Goal: Information Seeking & Learning: Find specific fact

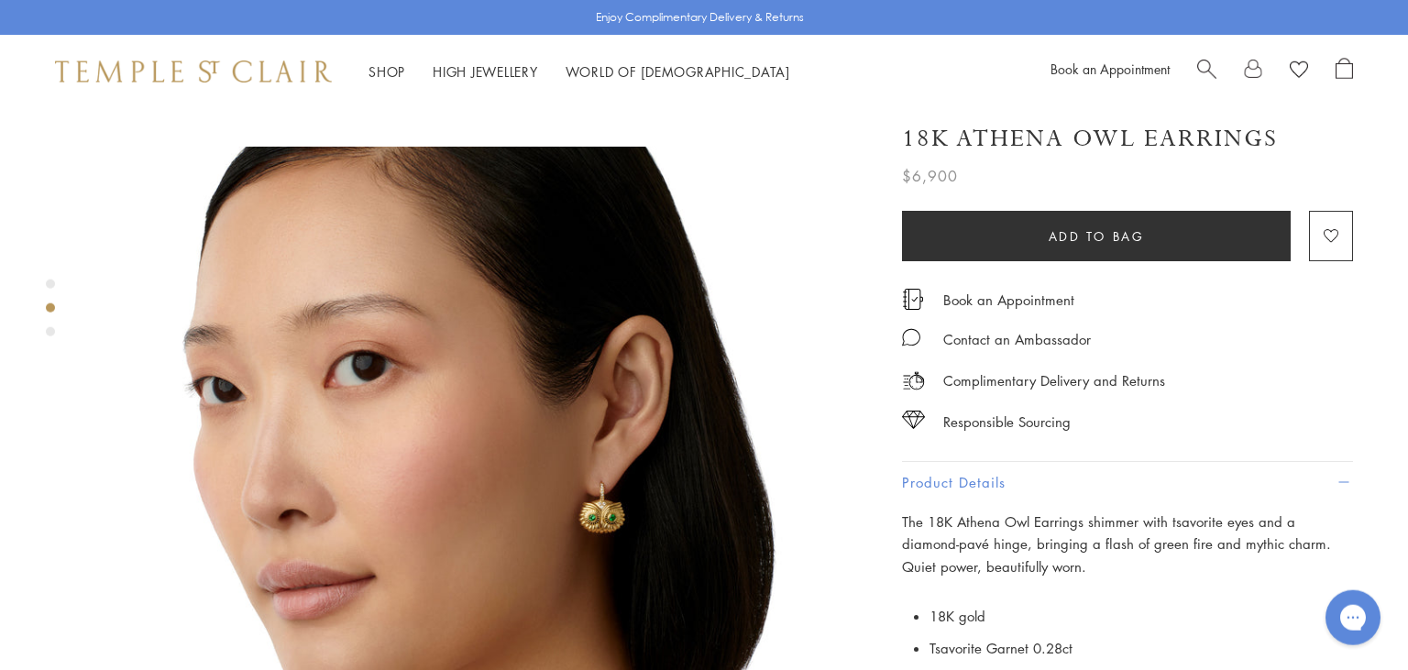
scroll to position [775, 0]
click at [1134, 395] on div "Responsible Sourcing" at bounding box center [1127, 413] width 451 height 41
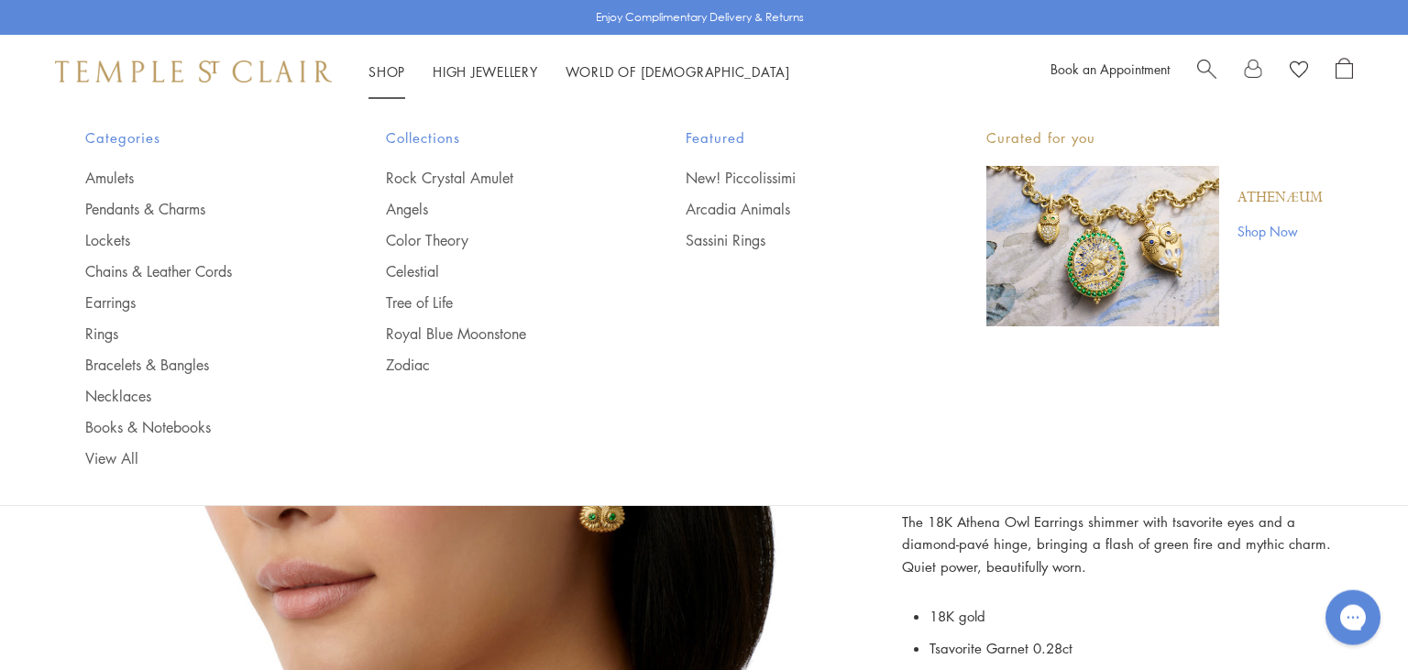
click at [1097, 227] on img "Main navigation" at bounding box center [1103, 246] width 233 height 160
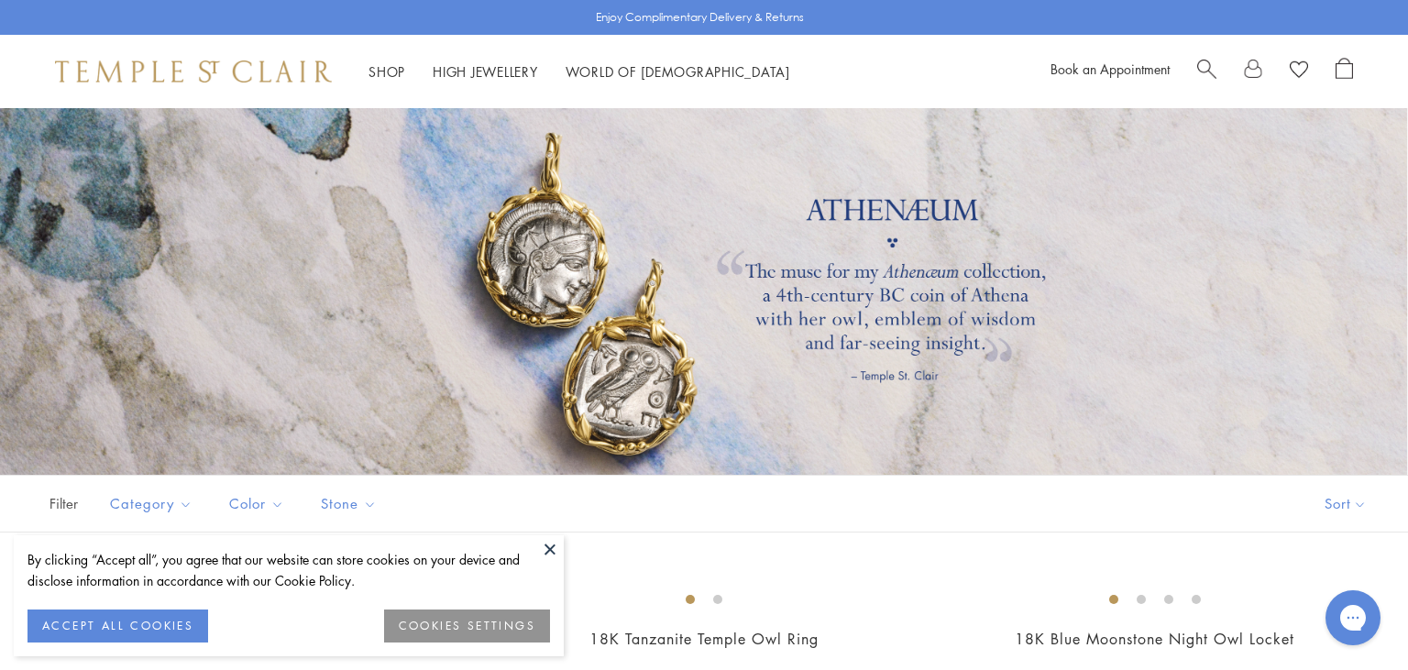
click at [551, 549] on button at bounding box center [550, 549] width 28 height 28
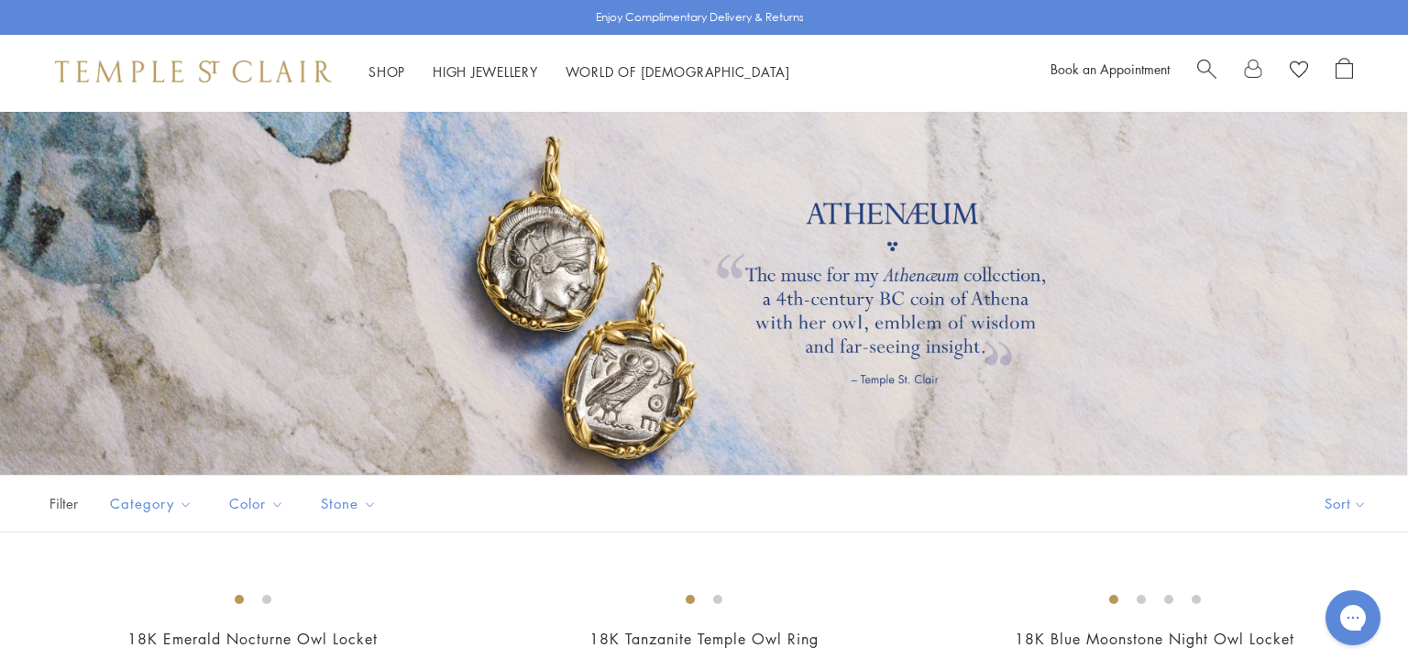
scroll to position [316, 0]
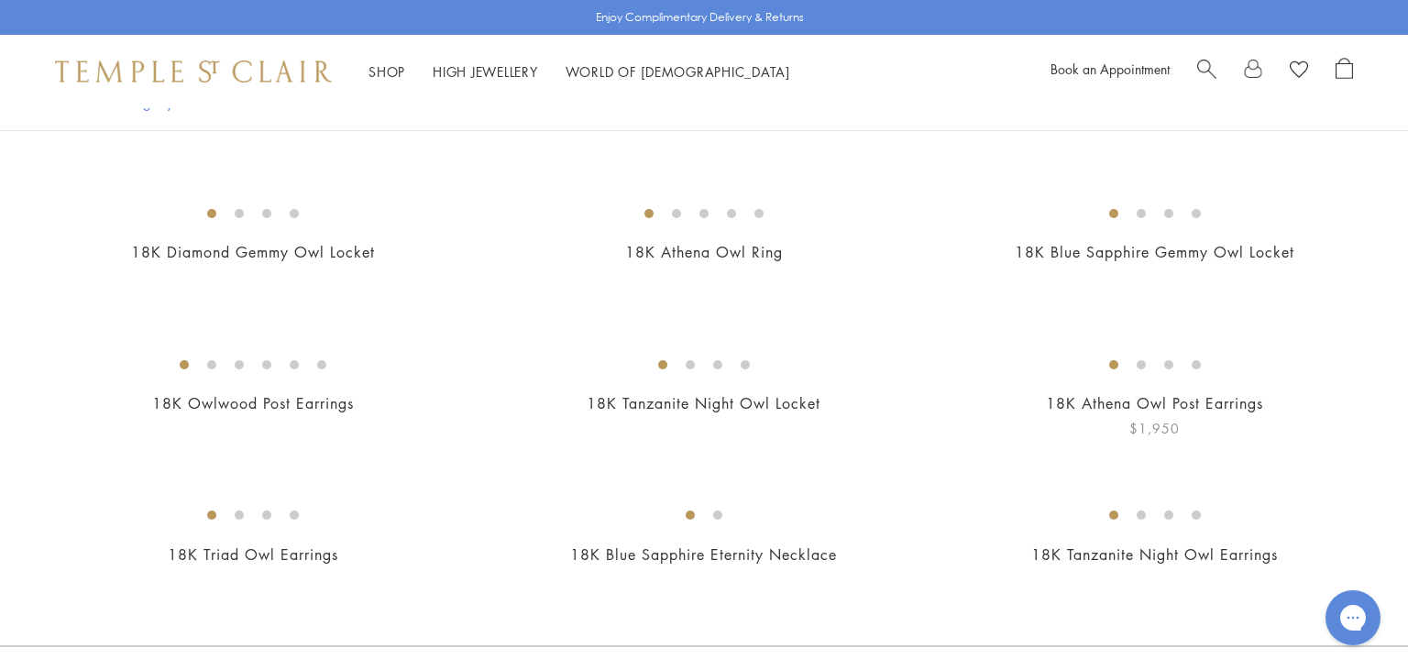
scroll to position [833, 0]
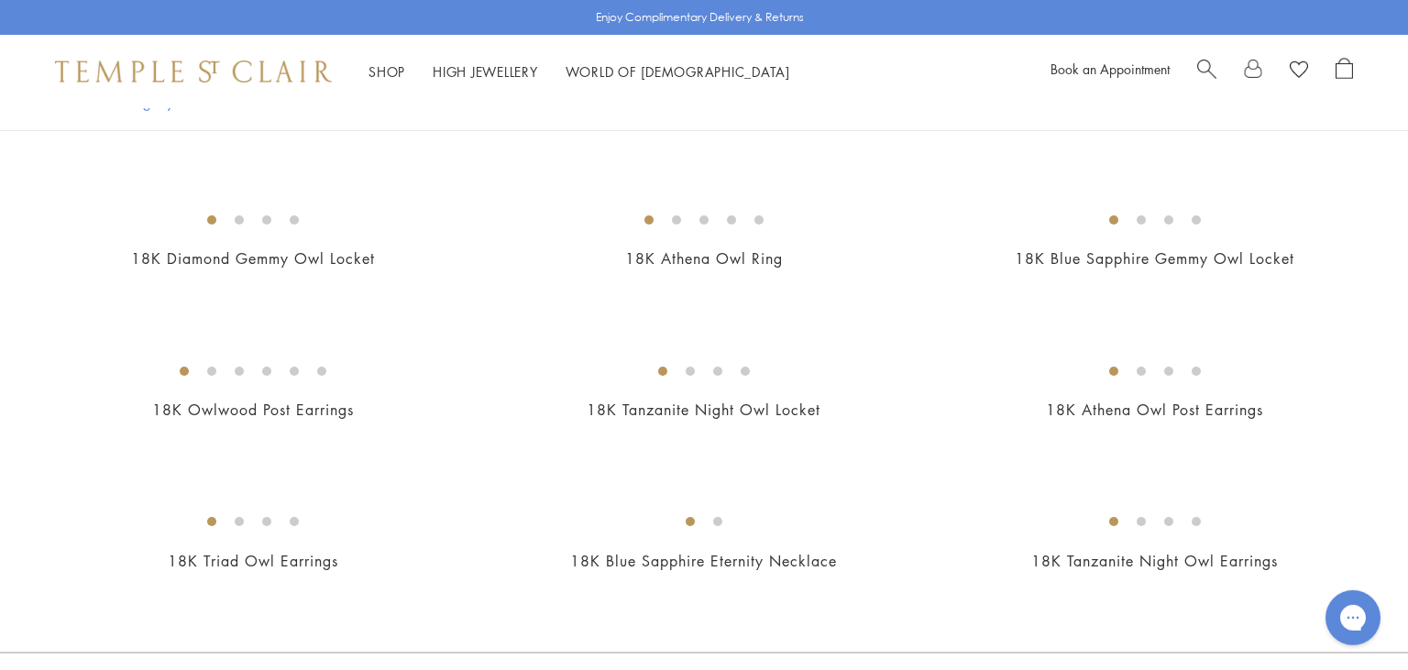
click at [0, 0] on img at bounding box center [0, 0] width 0 height 0
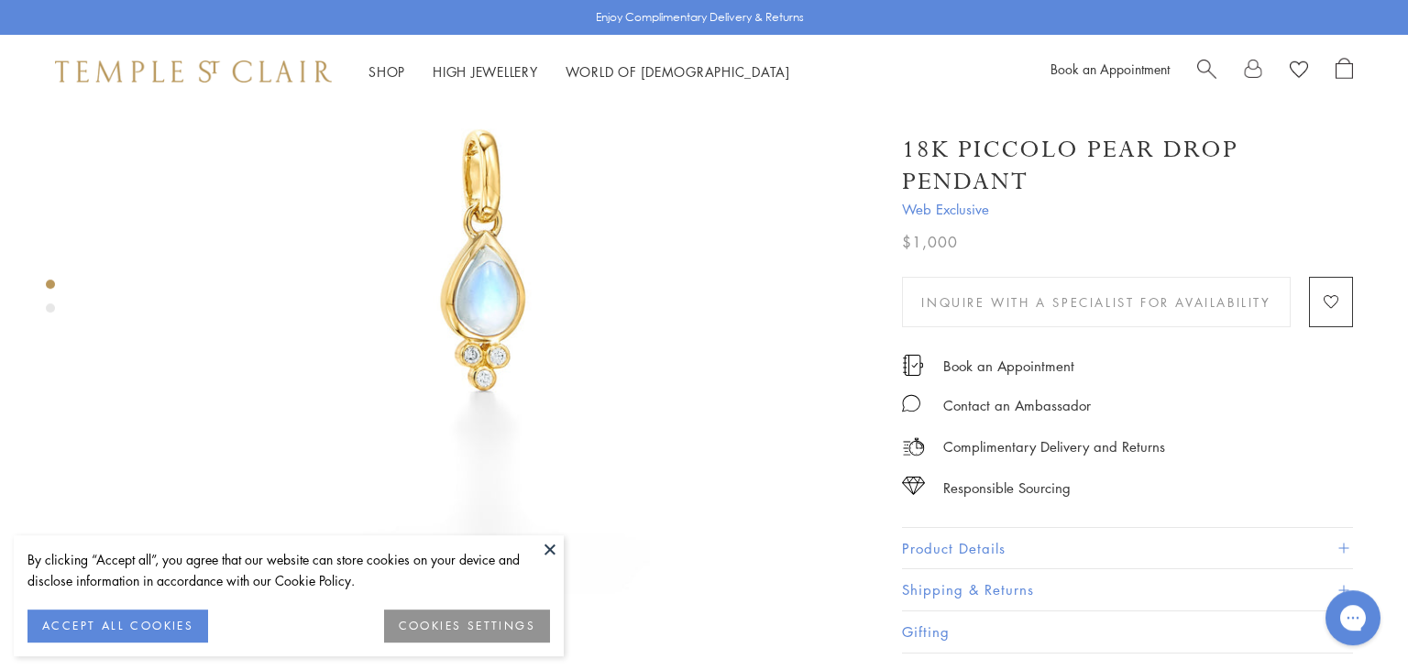
scroll to position [241, 0]
click at [955, 562] on button "Product Details" at bounding box center [1127, 548] width 451 height 41
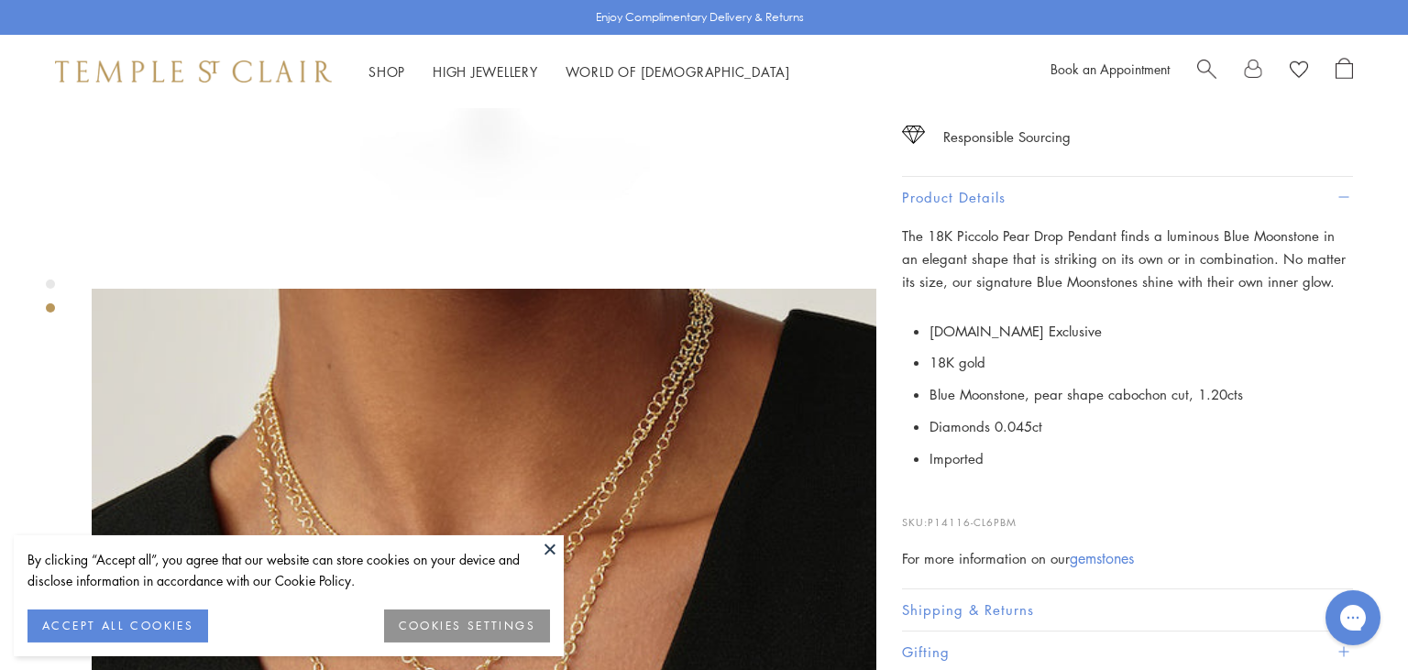
scroll to position [631, 0]
drag, startPoint x: 932, startPoint y: 522, endPoint x: 1047, endPoint y: 523, distance: 114.6
click at [1047, 523] on p "SKU: P14116-CL6PBM" at bounding box center [1127, 513] width 451 height 35
copy span "P14116-CL6PBM"
